Goal: Information Seeking & Learning: Learn about a topic

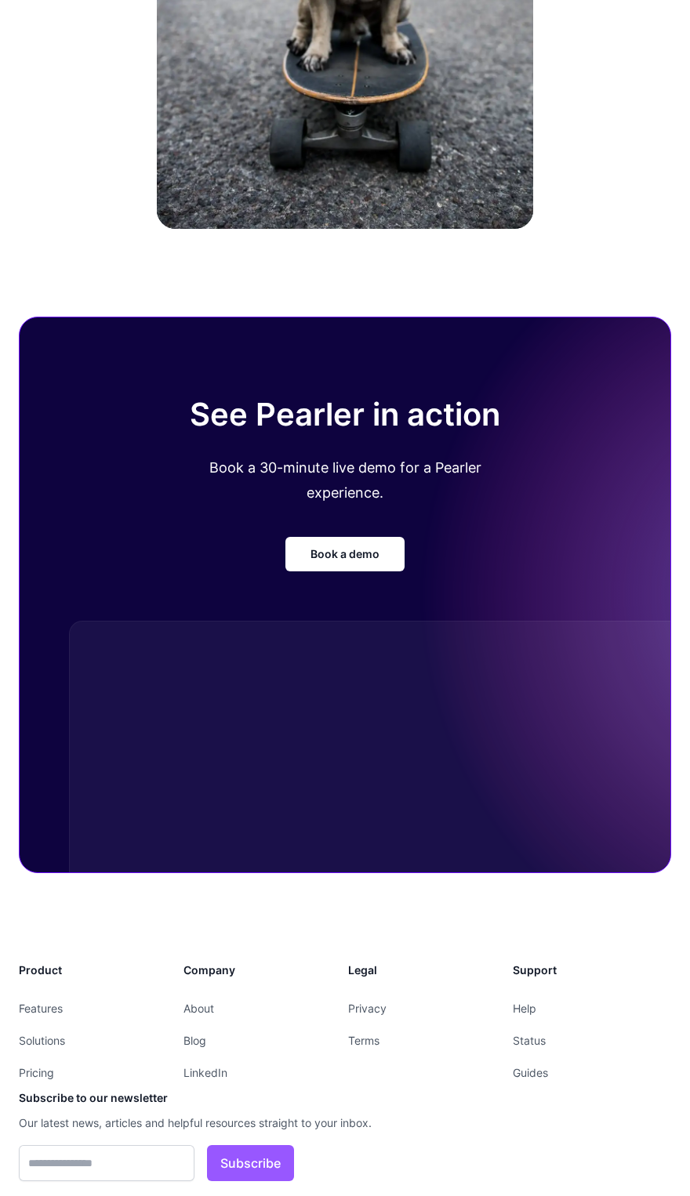
scroll to position [3564, 0]
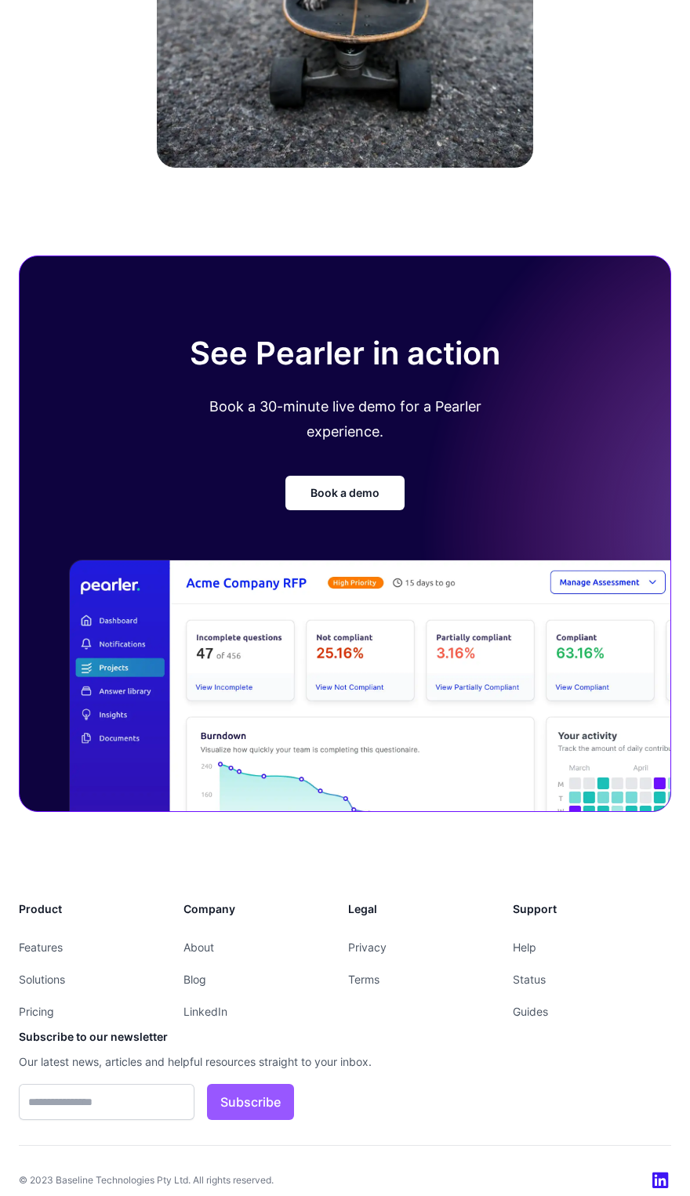
click at [57, 941] on link "Features" at bounding box center [41, 947] width 44 height 13
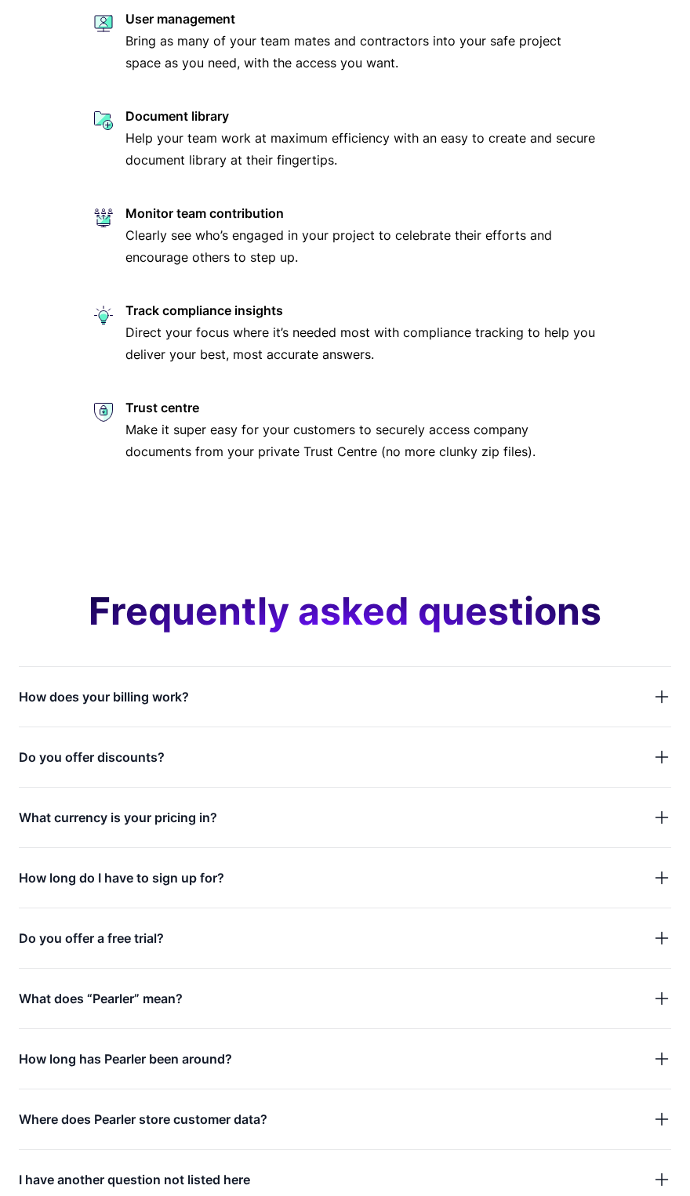
scroll to position [4768, 0]
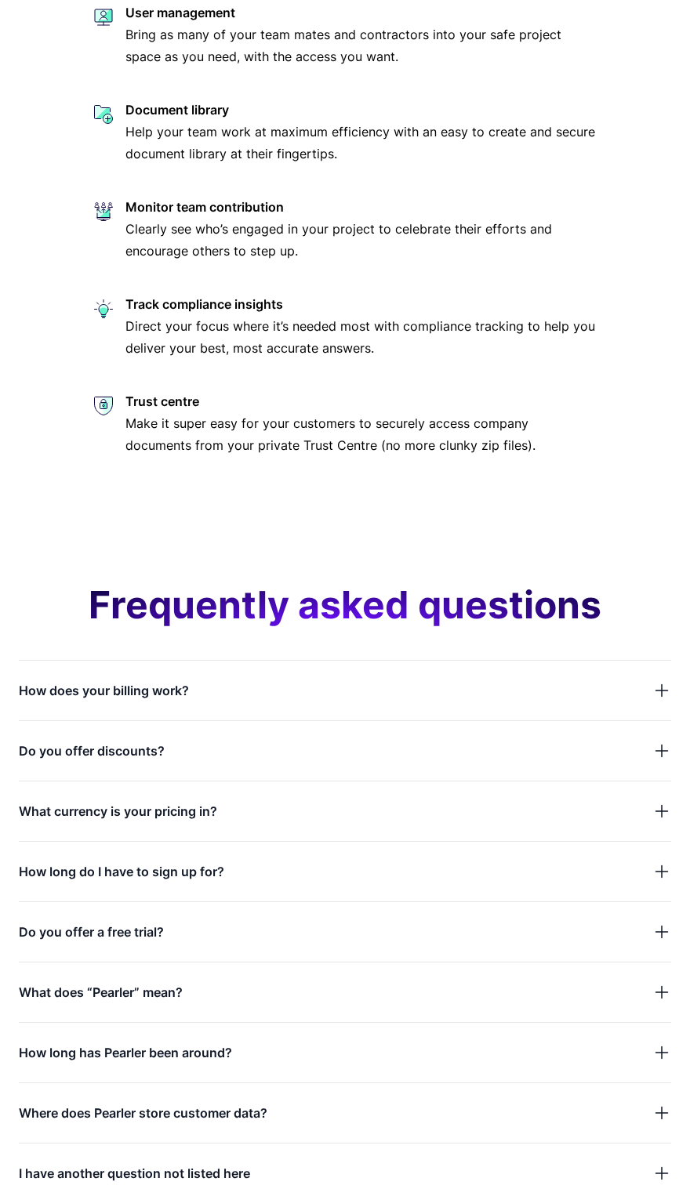
click at [167, 999] on span "What does “Pearler” mean?" at bounding box center [101, 993] width 164 height 22
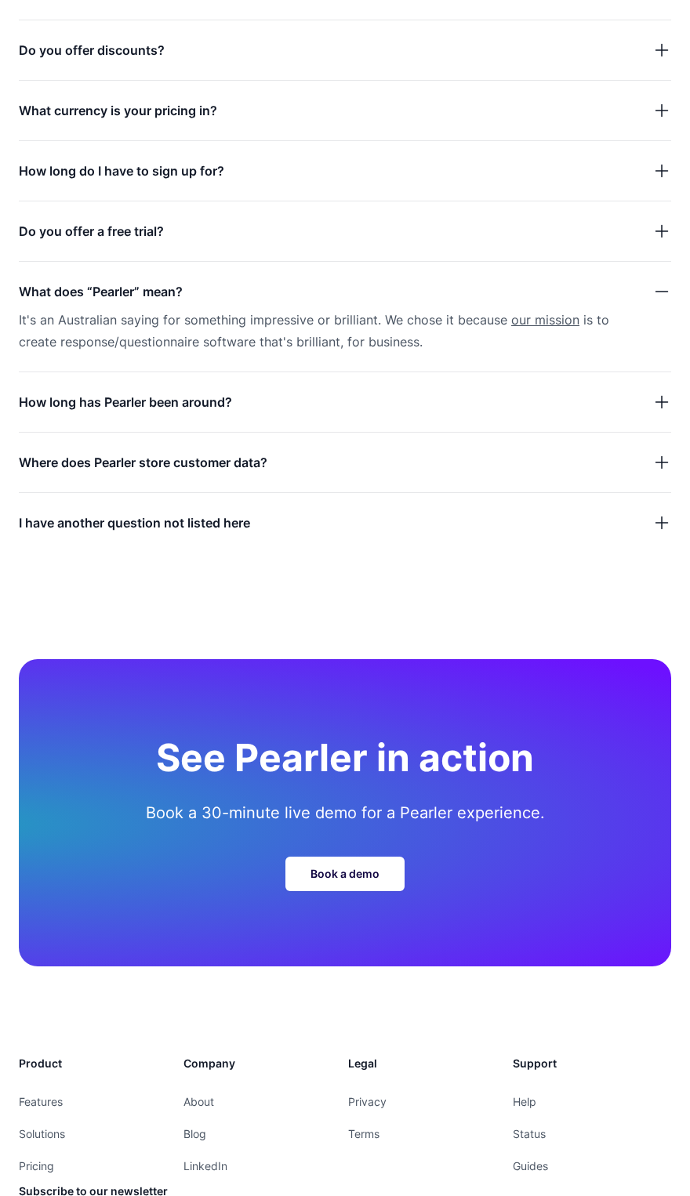
scroll to position [5470, 0]
click at [198, 1138] on link "Blog" at bounding box center [194, 1133] width 23 height 13
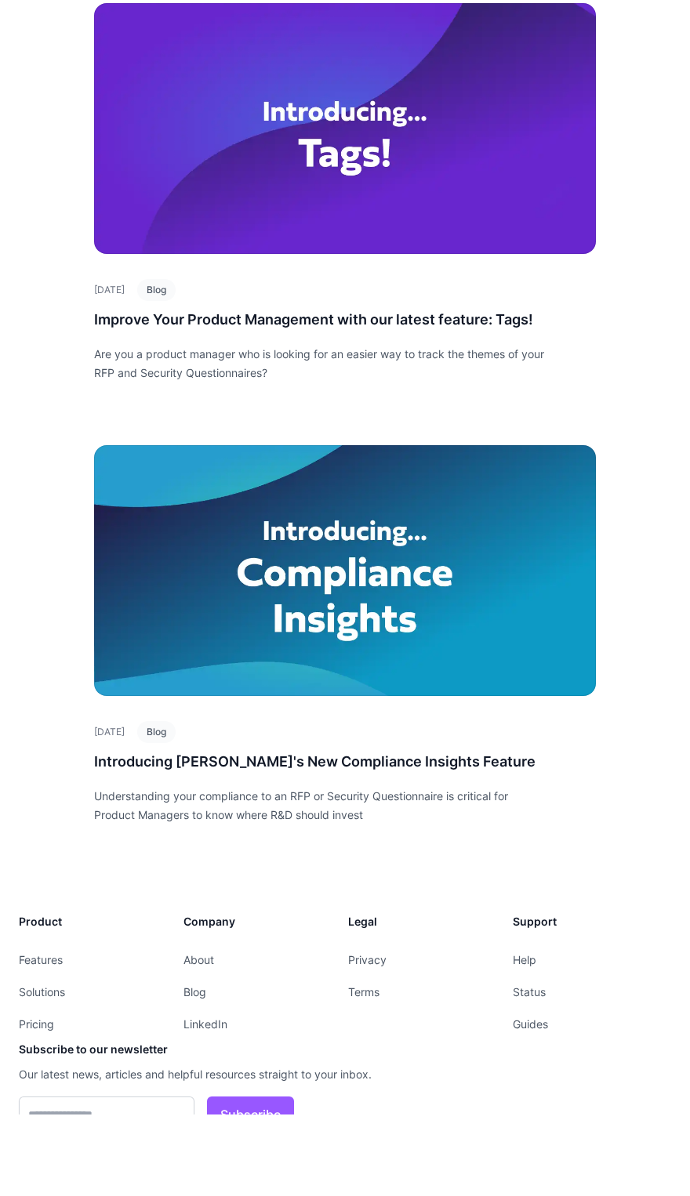
scroll to position [7882, 0]
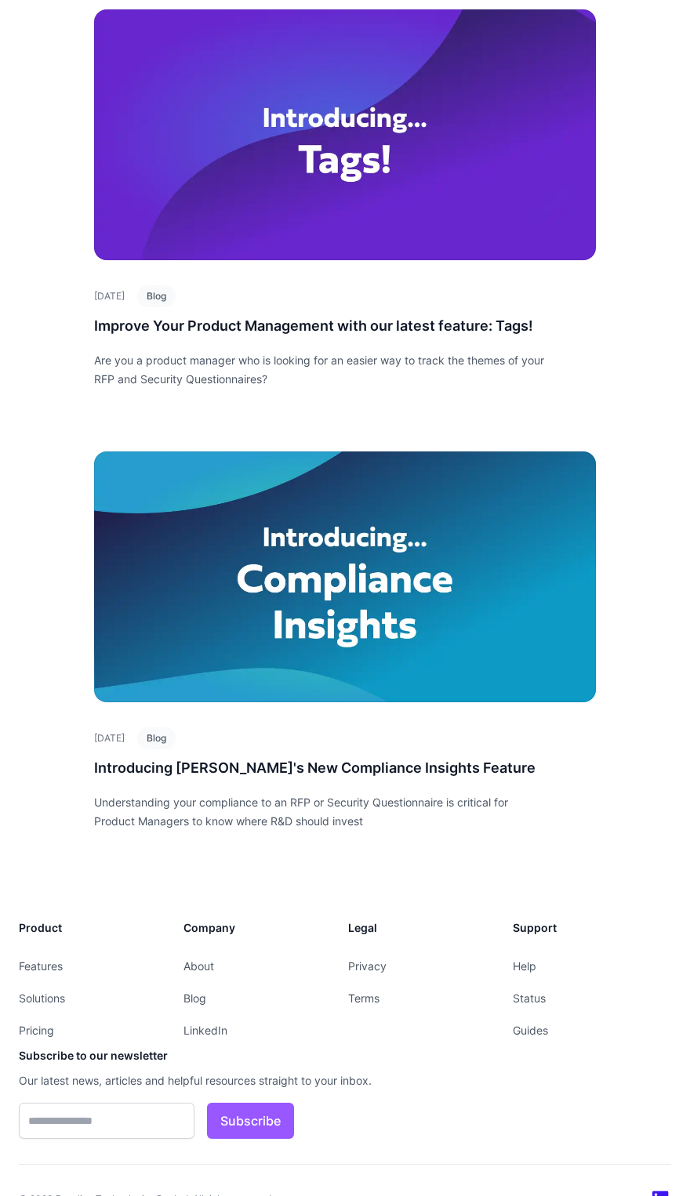
click at [540, 992] on link "Status" at bounding box center [529, 998] width 33 height 13
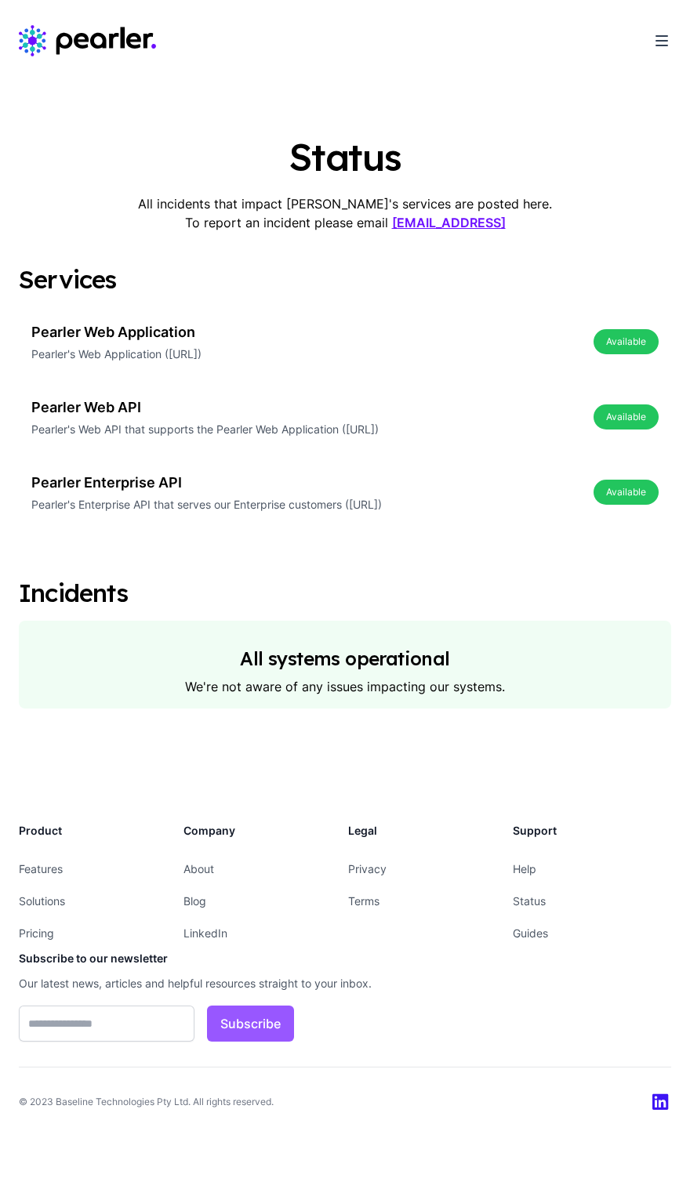
click at [521, 937] on link "Guides" at bounding box center [530, 933] width 35 height 13
